Goal: Use online tool/utility: Utilize a website feature to perform a specific function

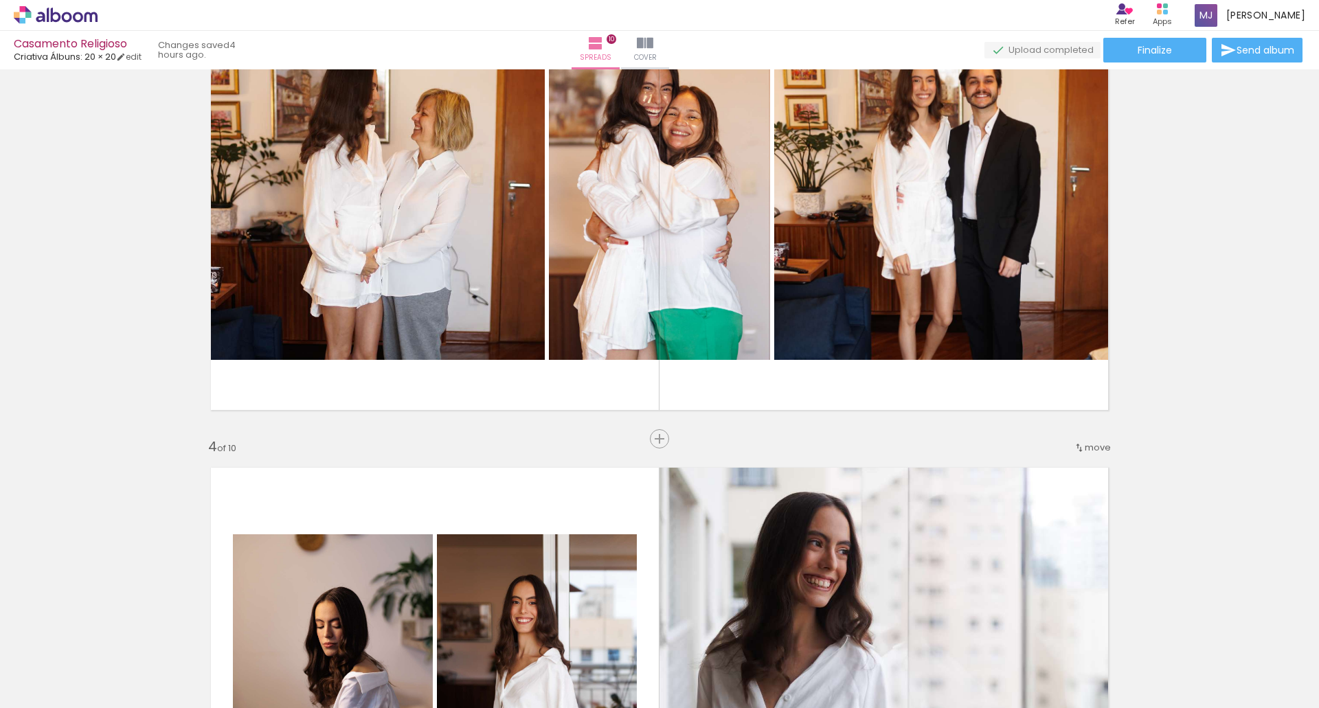
scroll to position [1130, 0]
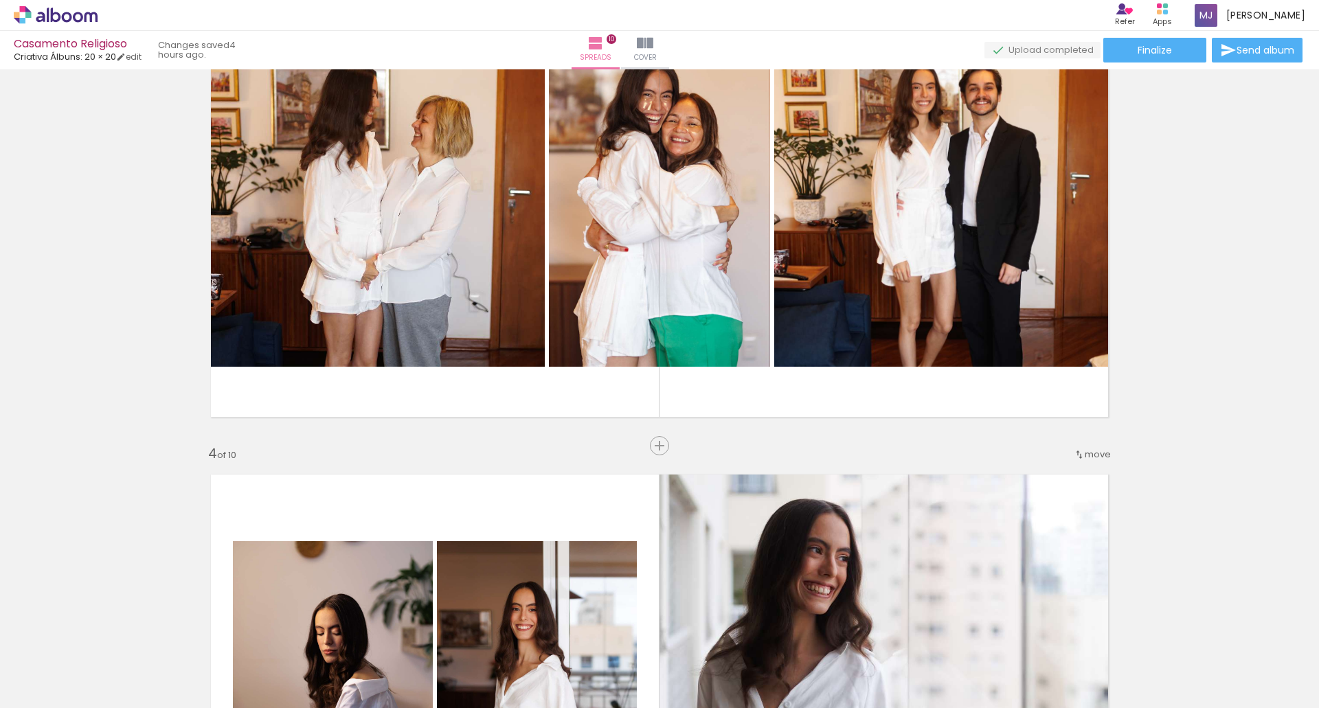
scroll to position [0, 10073]
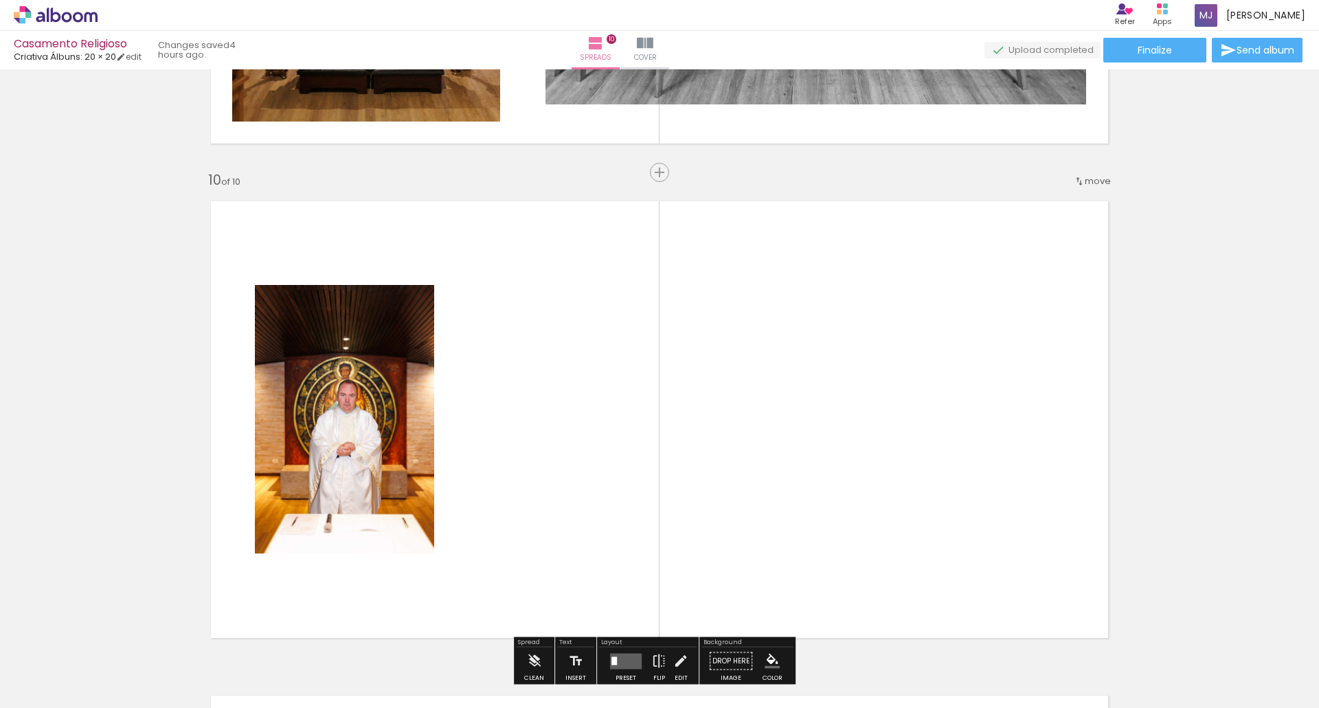
click at [599, 328] on quentale-layouter at bounding box center [659, 420] width 921 height 460
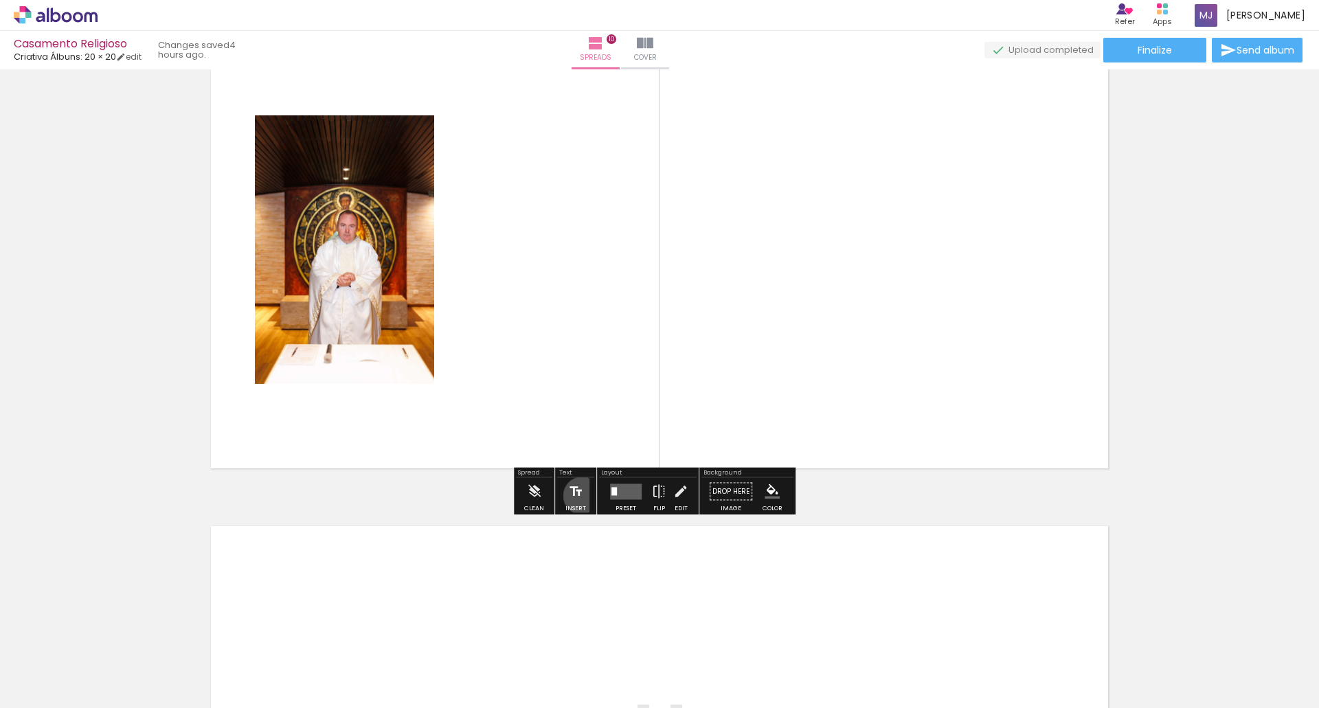
click at [581, 496] on iron-icon at bounding box center [575, 491] width 15 height 27
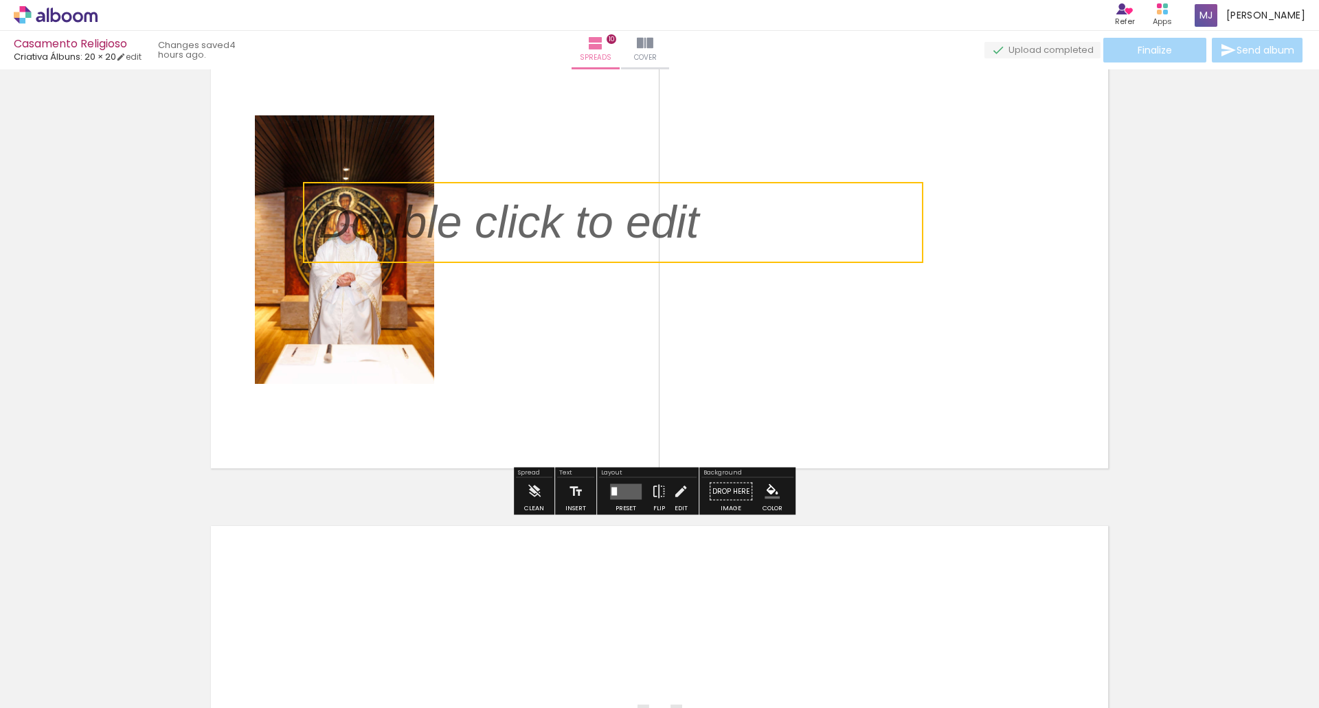
click at [696, 257] on quentale-selection at bounding box center [613, 222] width 620 height 81
type input "Sans Serif"
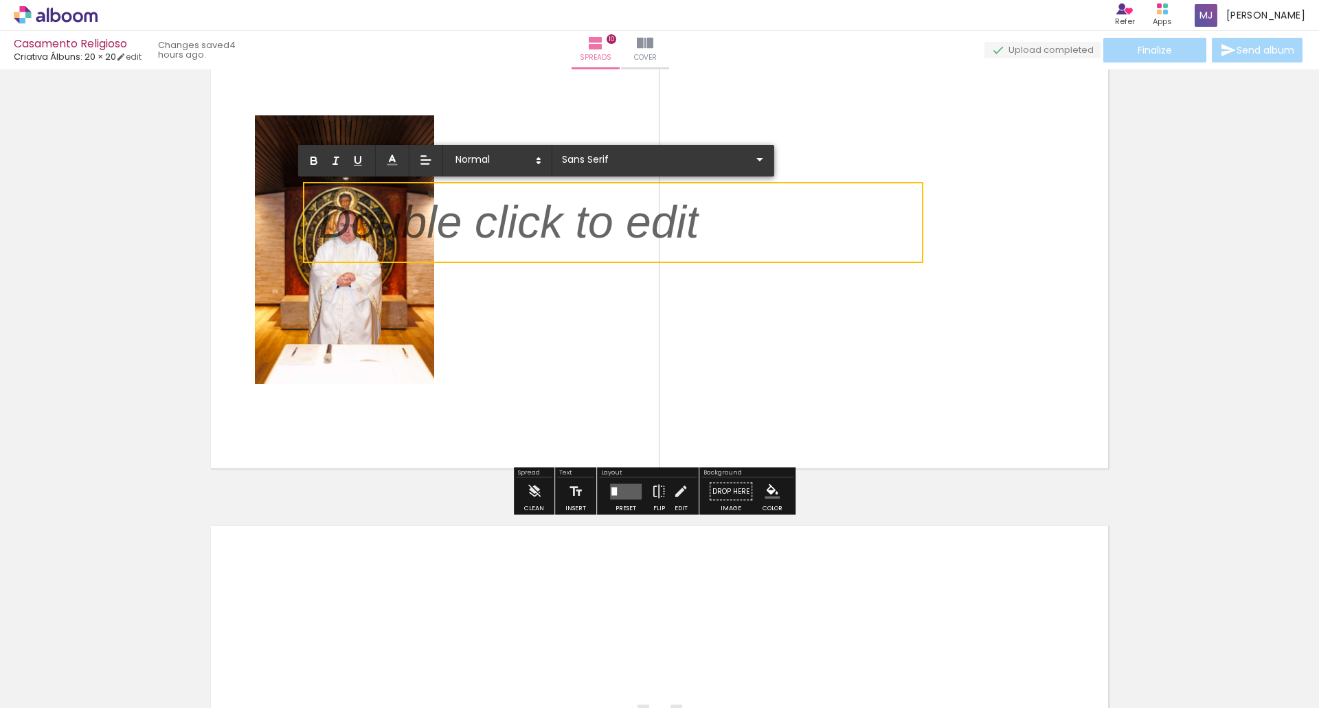
click at [696, 257] on quentale-selection at bounding box center [613, 222] width 620 height 81
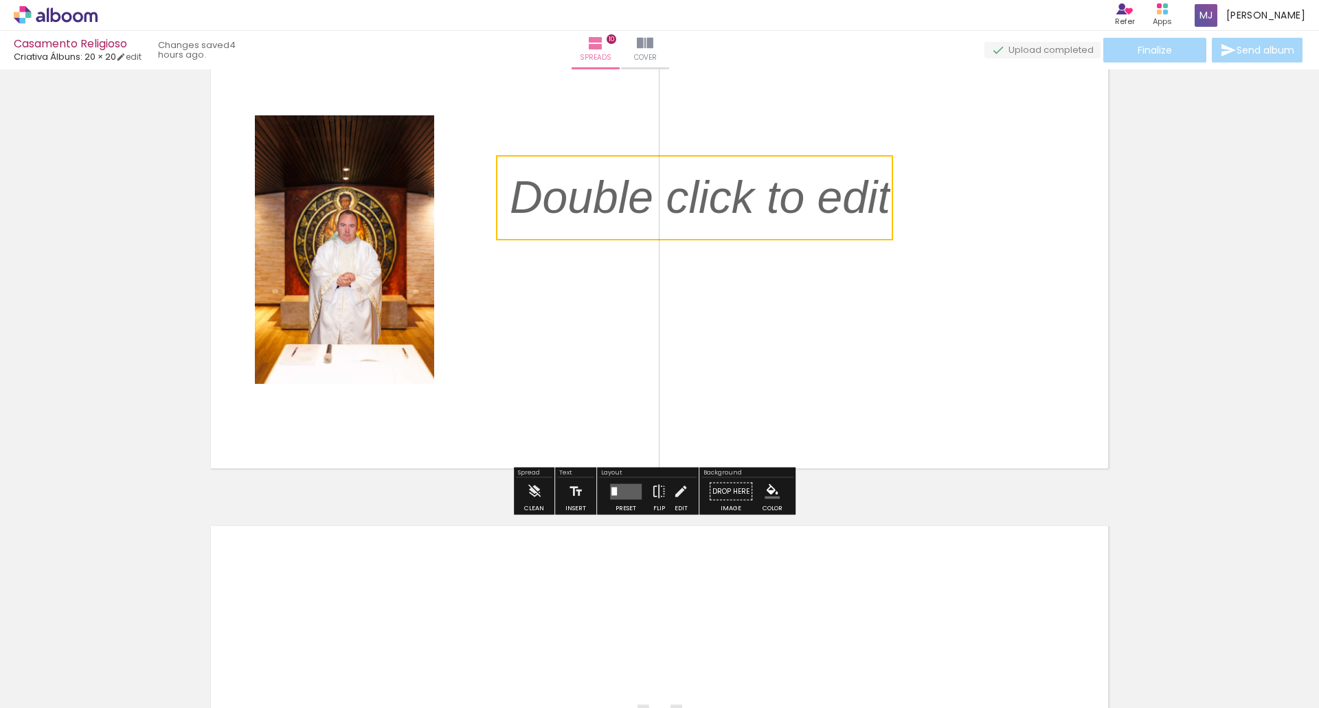
drag, startPoint x: 696, startPoint y: 257, endPoint x: 1028, endPoint y: 232, distance: 332.8
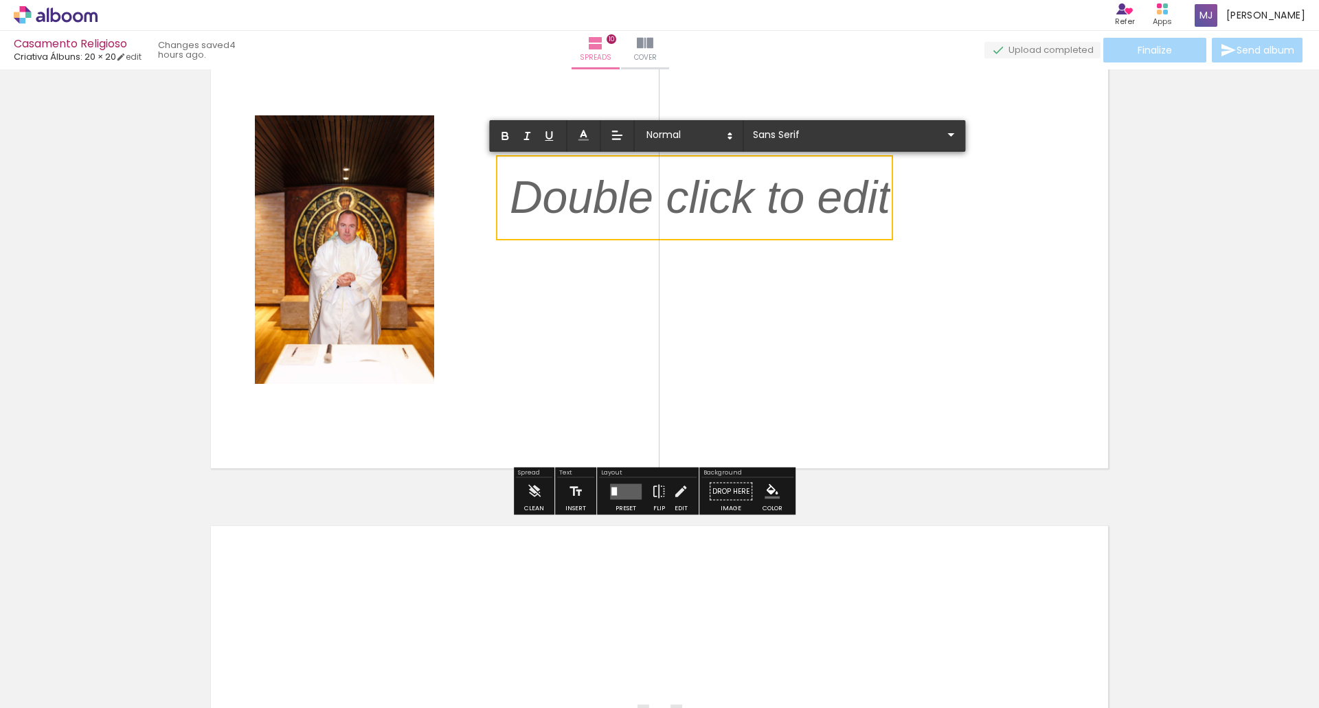
click at [634, 224] on p at bounding box center [700, 206] width 381 height 65
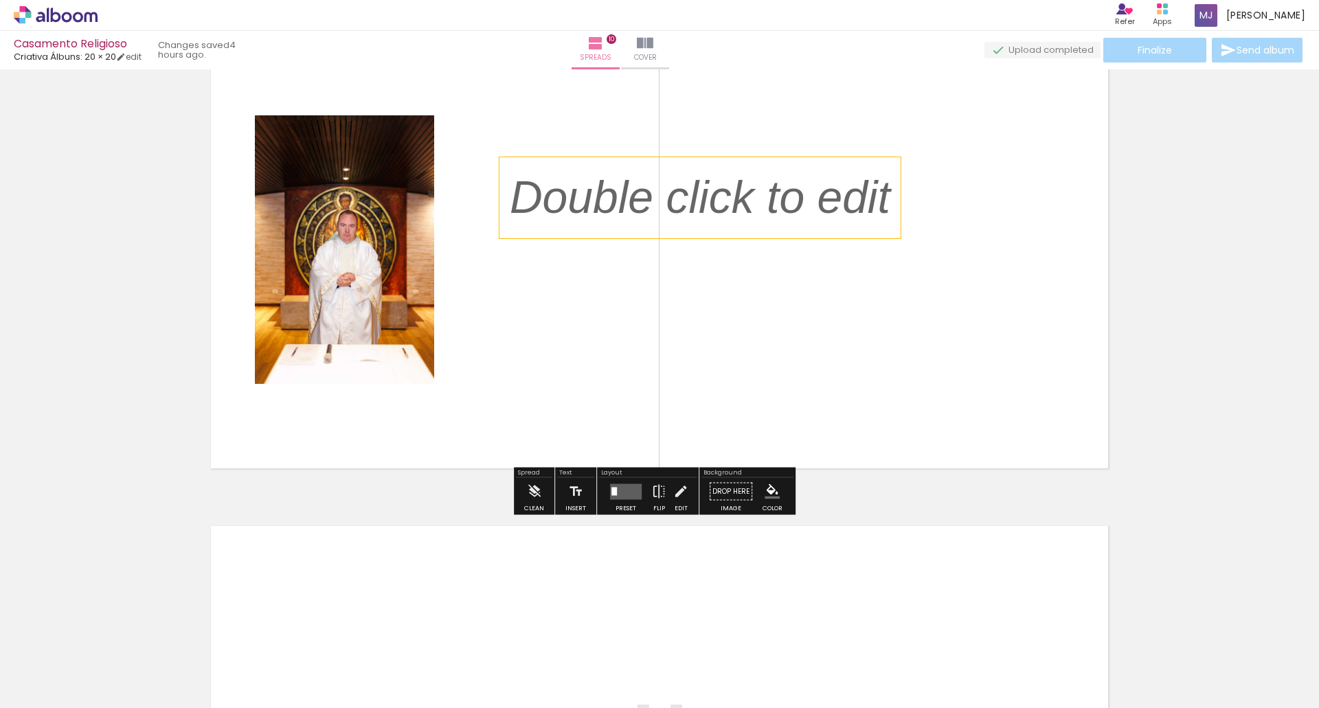
click at [612, 221] on p at bounding box center [710, 198] width 401 height 65
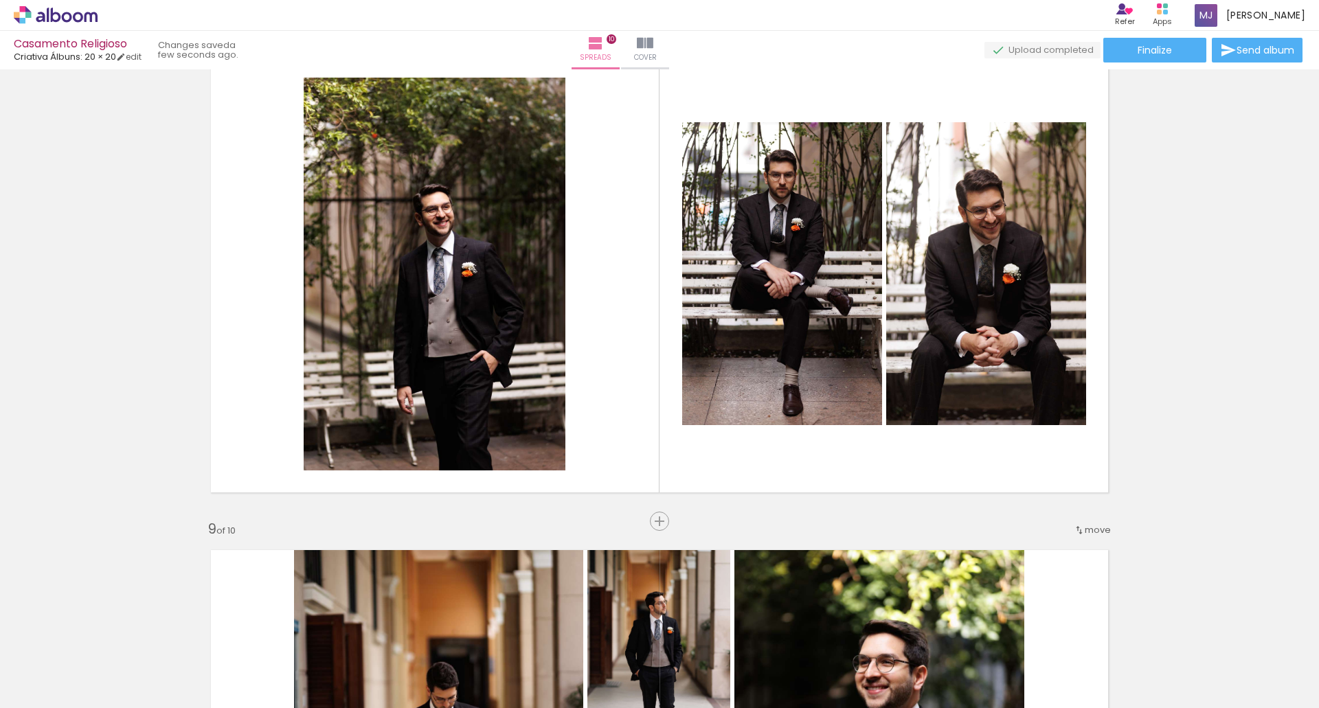
scroll to position [3545, 0]
